Goal: Task Accomplishment & Management: Use online tool/utility

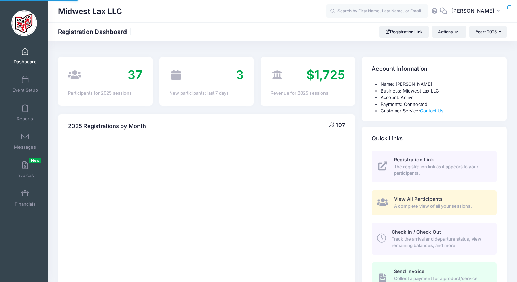
select select
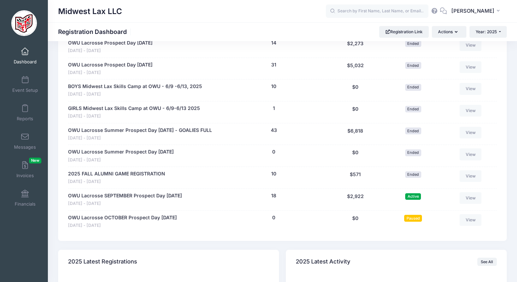
scroll to position [356, 0]
click at [25, 107] on span at bounding box center [25, 109] width 0 height 8
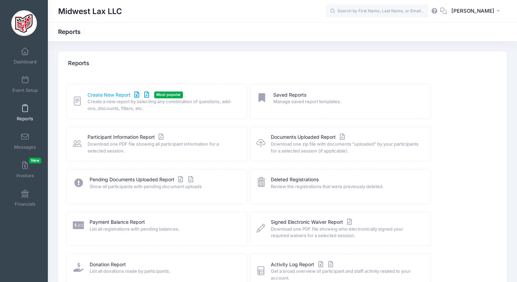
click at [113, 96] on link "Create New Report" at bounding box center [120, 94] width 64 height 7
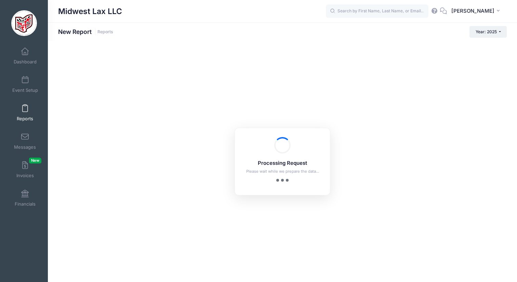
checkbox input "true"
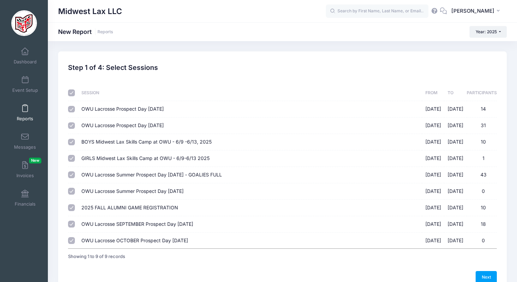
click at [72, 95] on input "checkbox" at bounding box center [71, 92] width 7 height 7
checkbox input "false"
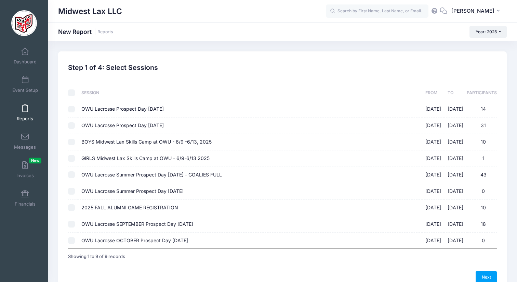
checkbox input "false"
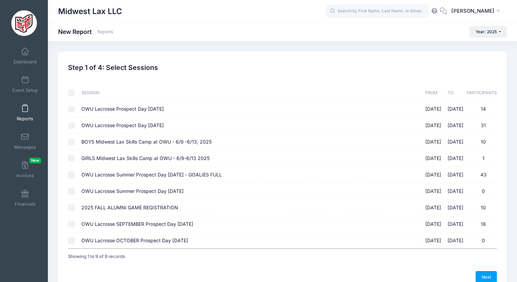
checkbox input "false"
click at [73, 223] on input "OWU Lacrosse SEPTEMBER Prospect Day 9/28/25 09/28/2025 - 09/28/2025 18" at bounding box center [71, 223] width 7 height 7
checkbox input "true"
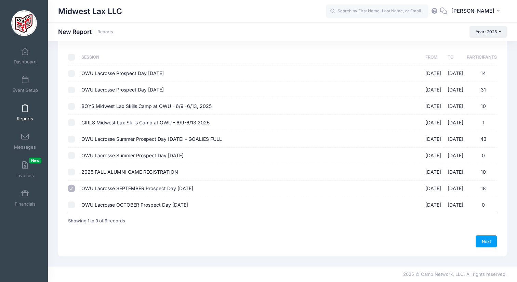
scroll to position [36, 0]
click at [483, 238] on link "Next" at bounding box center [486, 241] width 21 height 12
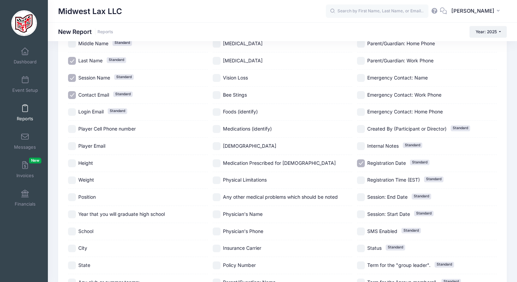
scroll to position [79, 0]
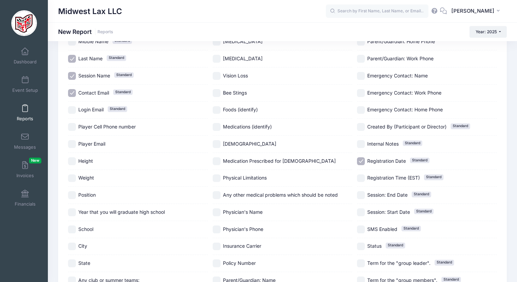
click at [73, 193] on input "Position" at bounding box center [72, 195] width 8 height 8
checkbox input "true"
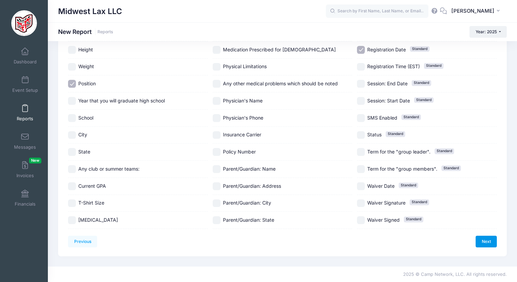
click at [483, 239] on link "Next" at bounding box center [486, 241] width 21 height 12
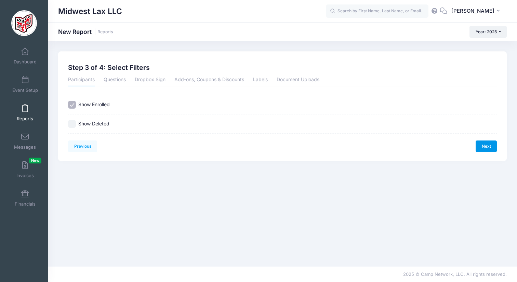
click at [483, 147] on link "Next" at bounding box center [486, 146] width 21 height 12
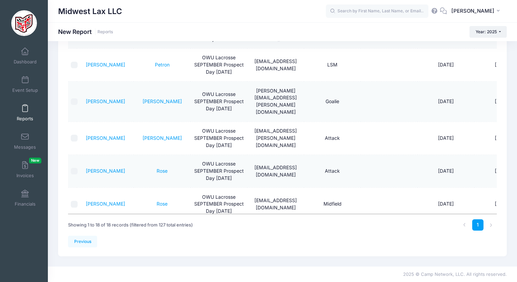
scroll to position [77, 0]
